Goal: Information Seeking & Learning: Learn about a topic

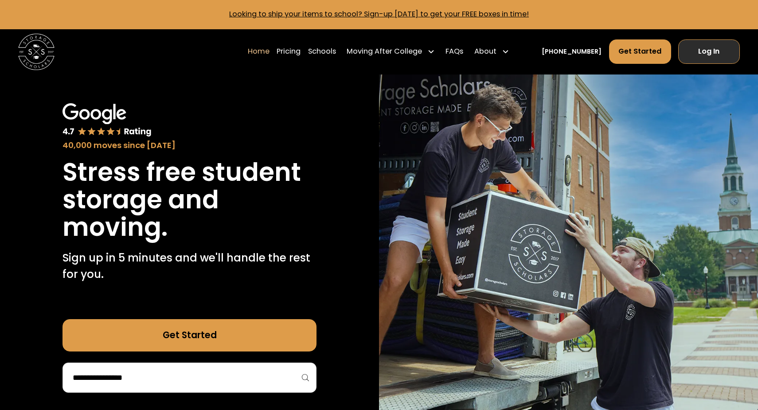
click at [724, 61] on link "Log In" at bounding box center [709, 51] width 62 height 24
click at [300, 52] on link "Pricing" at bounding box center [288, 51] width 24 height 25
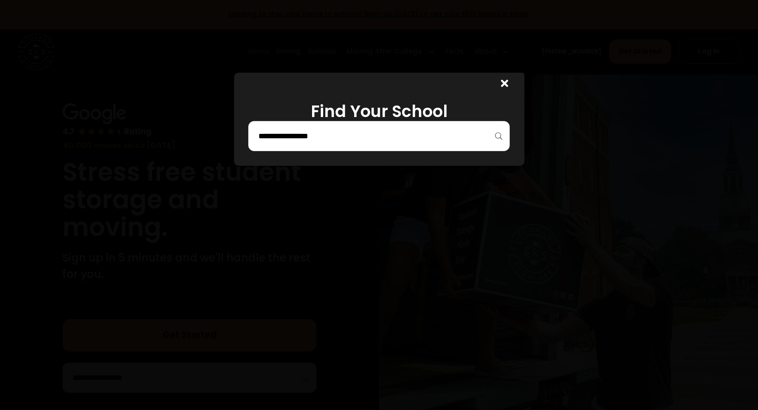
click at [334, 147] on div at bounding box center [378, 136] width 261 height 30
click at [334, 140] on input "search" at bounding box center [378, 135] width 243 height 15
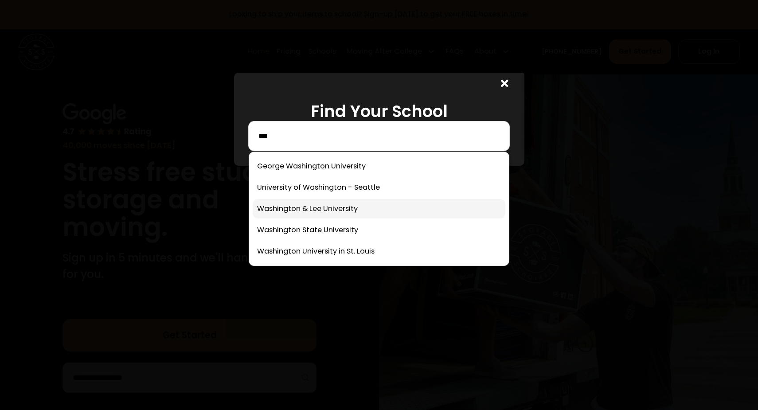
type input "***"
click at [331, 212] on link at bounding box center [379, 208] width 253 height 19
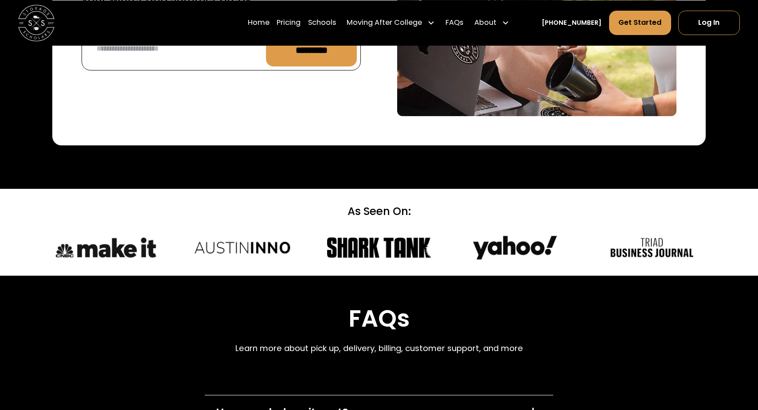
scroll to position [3750, 0]
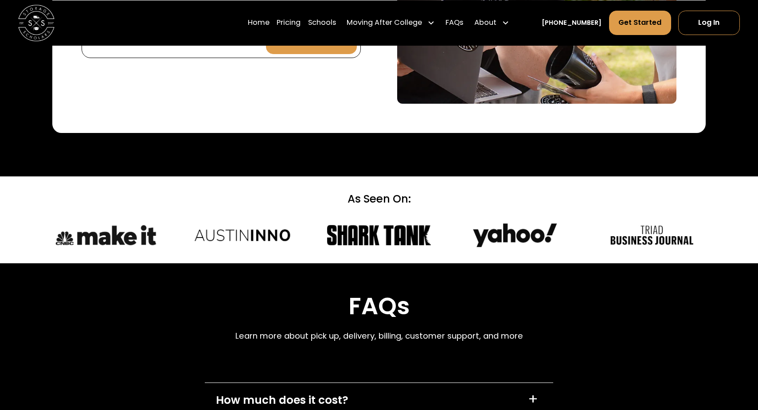
click at [361, 383] on div "How much does it cost? +" at bounding box center [379, 400] width 348 height 35
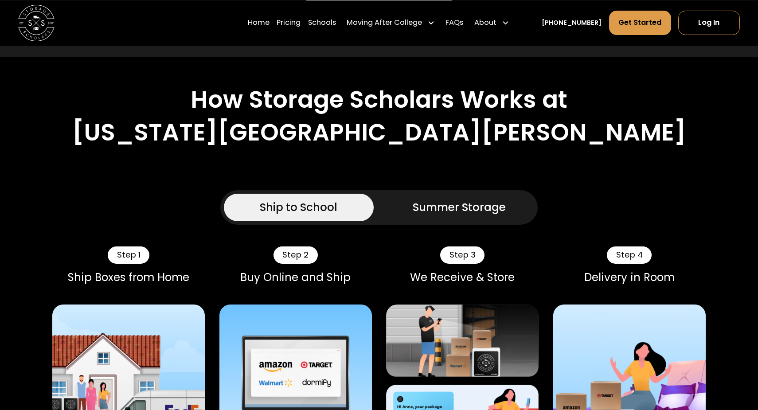
scroll to position [665, 0]
